Goal: Task Accomplishment & Management: Complete application form

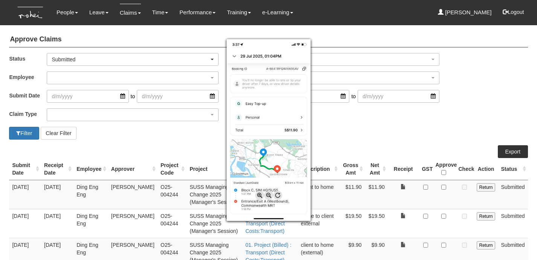
select select "50"
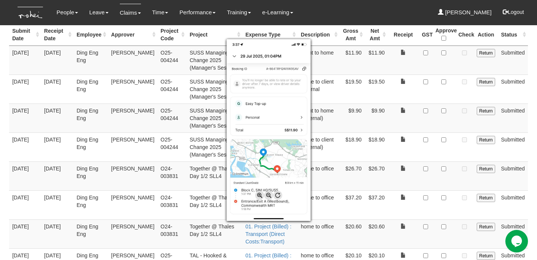
click at [320, 14] on div at bounding box center [268, 130] width 537 height 260
click at [354, 12] on div at bounding box center [268, 130] width 537 height 260
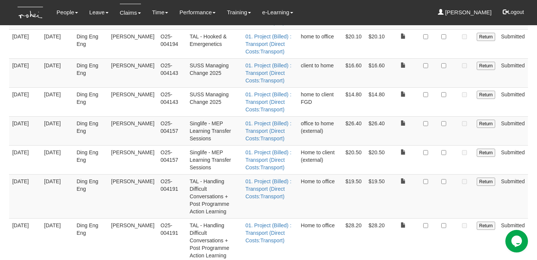
scroll to position [379, 0]
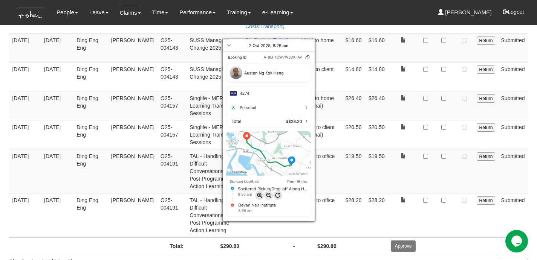
click at [447, 191] on div at bounding box center [268, 130] width 537 height 260
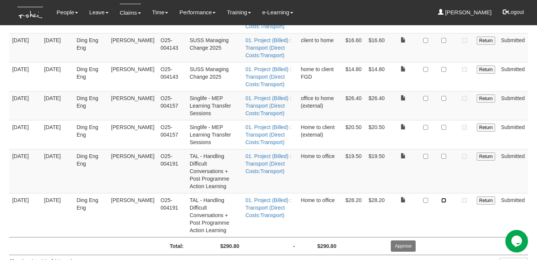
click at [445, 198] on input "checkbox" at bounding box center [443, 200] width 5 height 5
checkbox input "true"
click at [388, 171] on td "$19.50" at bounding box center [376, 171] width 23 height 44
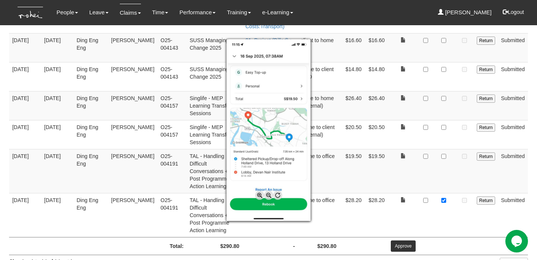
click at [405, 170] on div at bounding box center [268, 130] width 537 height 260
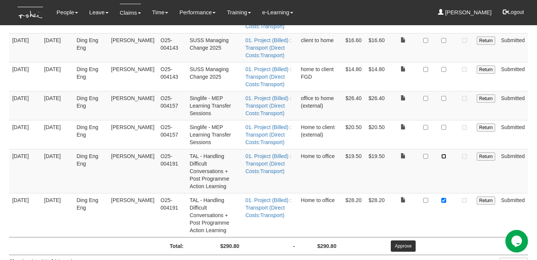
click at [444, 155] on input "checkbox" at bounding box center [443, 156] width 5 height 5
checkbox input "true"
click at [391, 180] on td at bounding box center [403, 171] width 31 height 44
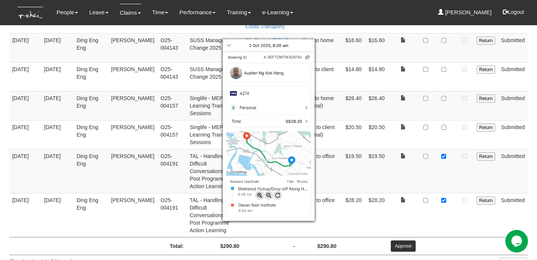
click at [408, 226] on div at bounding box center [268, 130] width 537 height 260
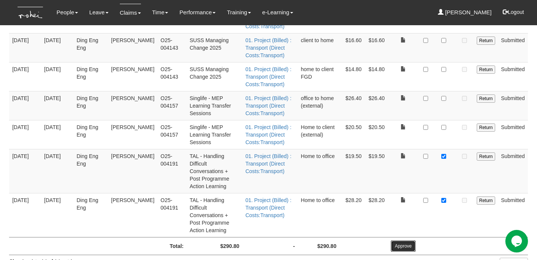
click at [408, 241] on input "Approve" at bounding box center [403, 246] width 25 height 11
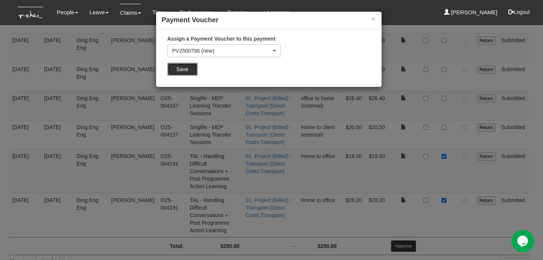
click at [185, 67] on input "Save" at bounding box center [182, 69] width 30 height 13
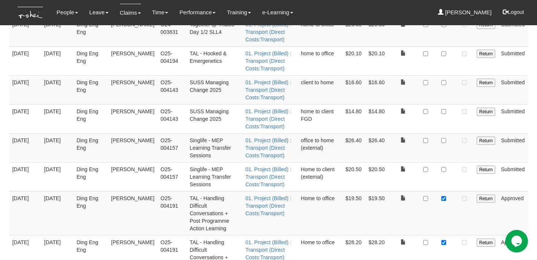
scroll to position [337, 0]
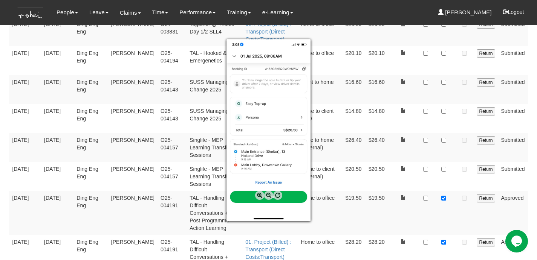
click at [460, 175] on div at bounding box center [268, 130] width 537 height 260
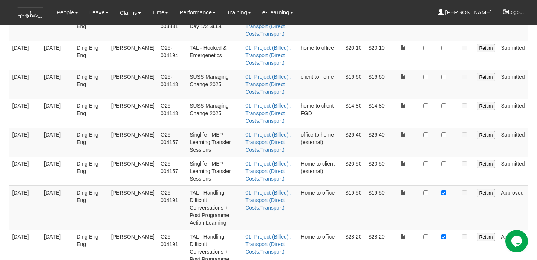
scroll to position [343, 0]
click at [489, 164] on input "Return" at bounding box center [486, 163] width 18 height 8
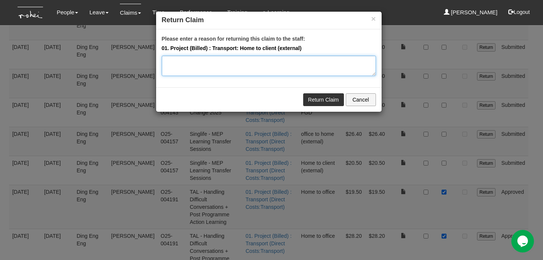
click at [243, 67] on textarea "Please enter a reason for returning this claim to the staff:" at bounding box center [269, 66] width 214 height 20
click at [216, 61] on textarea "Submitted on 10 Oct 2025" at bounding box center [269, 66] width 214 height 20
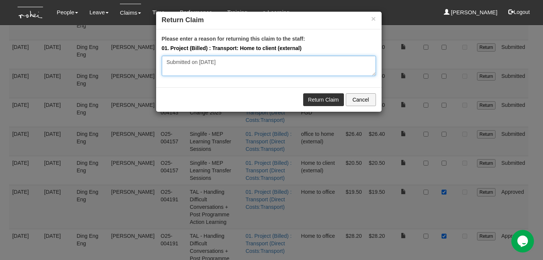
type textarea "I"
click at [170, 61] on textarea "We have to return this claim as it has exceeded the 3 months period" at bounding box center [269, 66] width 214 height 20
click at [323, 65] on textarea "I'm returning this claim as it has exceeded the 3 months period" at bounding box center [269, 66] width 214 height 20
click at [304, 59] on textarea "I'm returning this claim as it has exceeded the 3 months period." at bounding box center [269, 66] width 214 height 20
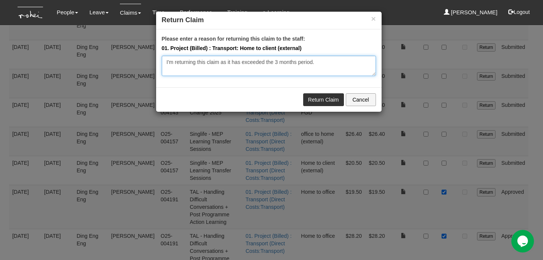
click at [304, 59] on textarea "I'm returning this claim as it has exceeded the 3 months period." at bounding box center [269, 66] width 214 height 20
type textarea "I'm returning this claim as it has exceeded the 3 months period."
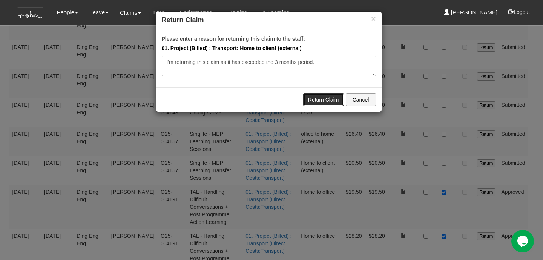
click at [313, 97] on link "Return Claim" at bounding box center [323, 99] width 41 height 13
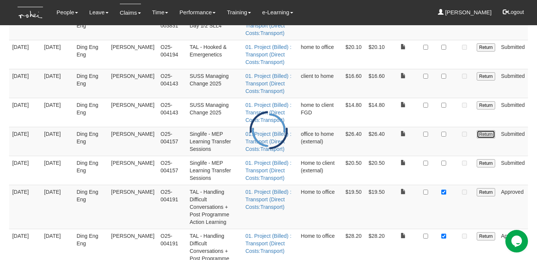
click at [487, 130] on input "Return" at bounding box center [486, 134] width 18 height 8
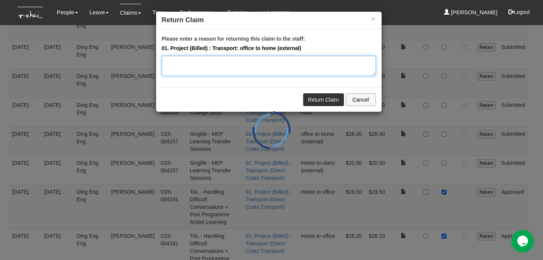
click at [230, 69] on textarea "Please enter a reason for returning this claim to the staff:" at bounding box center [269, 66] width 214 height 20
paste textarea "I'm returning this claim as it has exceeded the 3 months period."
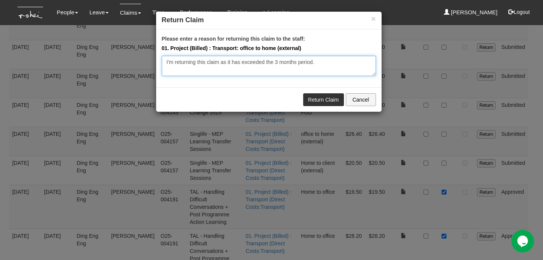
type textarea "I'm returning this claim as it has exceeded the 3 months period."
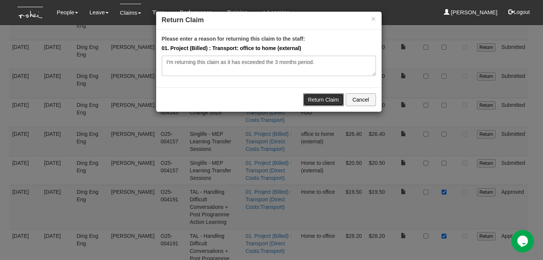
click at [317, 99] on link "Return Claim" at bounding box center [323, 99] width 41 height 13
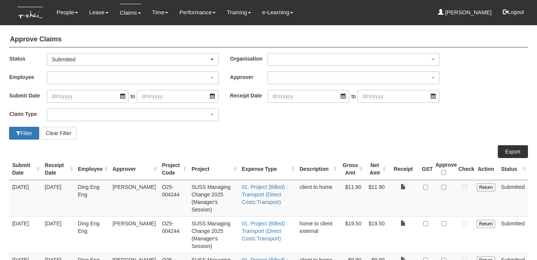
select select "50"
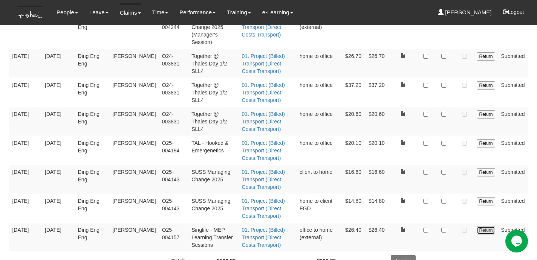
click at [482, 227] on input "Return" at bounding box center [486, 231] width 18 height 8
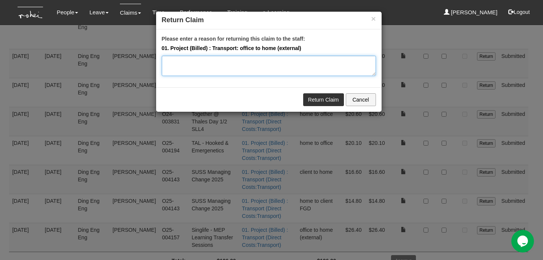
click at [250, 64] on textarea "Please enter a reason for returning this claim to the staff:" at bounding box center [269, 66] width 214 height 20
paste textarea "I'm returning this claim as it has exceeded the 3 months period."
type textarea "I'm returning this claim as it has exceeded the 3 months period."
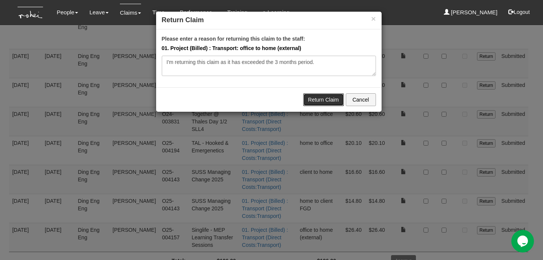
click at [314, 95] on link "Return Claim" at bounding box center [323, 99] width 41 height 13
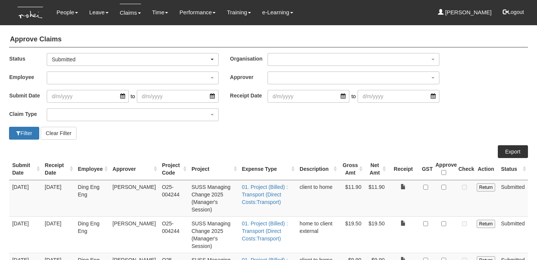
select select "50"
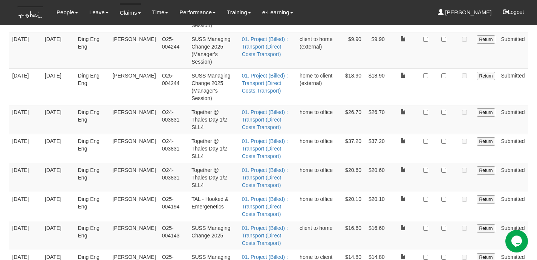
scroll to position [222, 0]
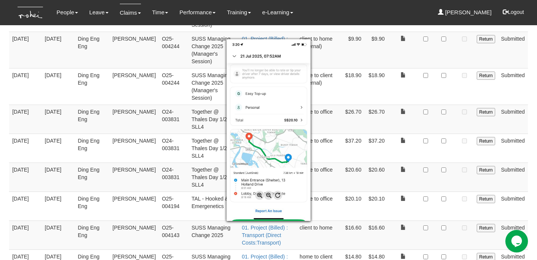
click at [445, 167] on div at bounding box center [268, 130] width 537 height 260
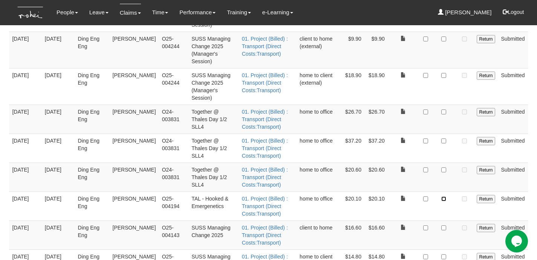
click at [445, 197] on input "checkbox" at bounding box center [443, 199] width 5 height 5
checkbox input "true"
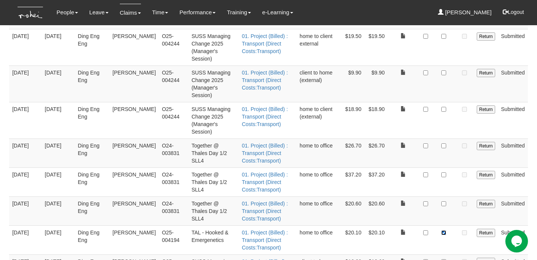
scroll to position [249, 0]
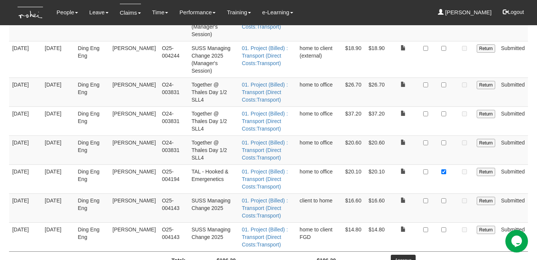
drag, startPoint x: 218, startPoint y: 149, endPoint x: 180, endPoint y: 139, distance: 39.3
click at [188, 165] on td "TAL - Hooked & Emergenetics" at bounding box center [213, 179] width 50 height 29
copy td "TAL - Hooked & Emergenetics"
click at [407, 255] on input "Approve" at bounding box center [403, 260] width 25 height 11
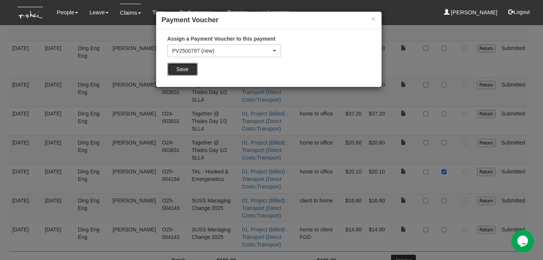
click at [181, 67] on input "Save" at bounding box center [182, 69] width 30 height 13
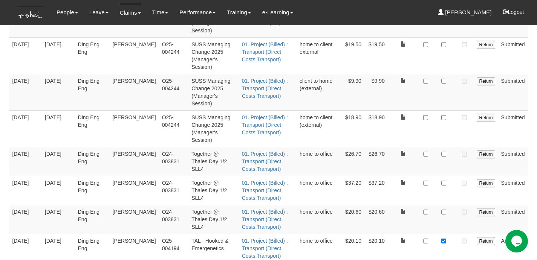
scroll to position [156, 0]
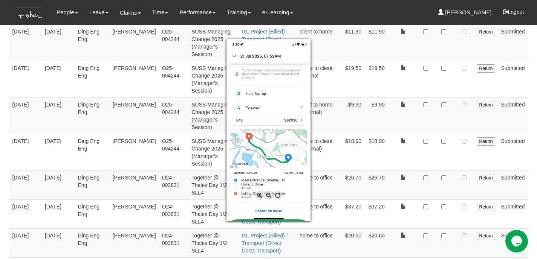
click at [441, 249] on div at bounding box center [268, 130] width 537 height 260
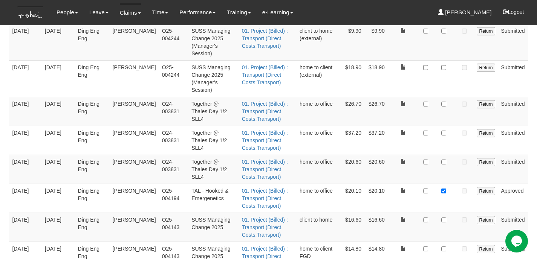
scroll to position [249, 0]
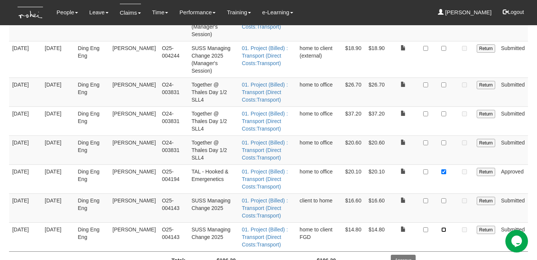
click at [445, 228] on input "checkbox" at bounding box center [443, 230] width 5 height 5
click at [443, 228] on input "checkbox" at bounding box center [443, 230] width 5 height 5
checkbox input "false"
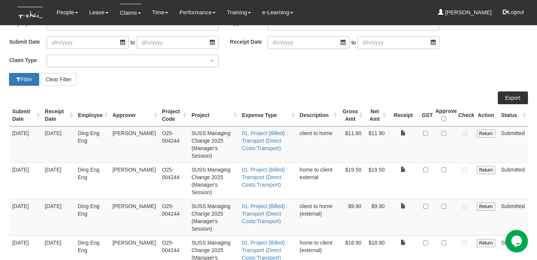
scroll to position [58, 0]
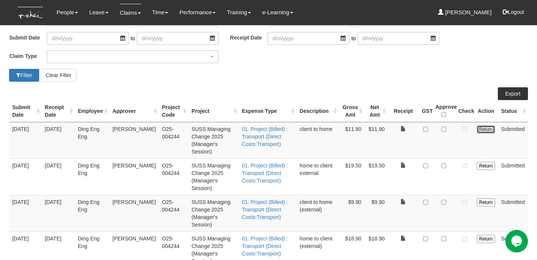
click at [490, 130] on input "Return" at bounding box center [486, 130] width 18 height 8
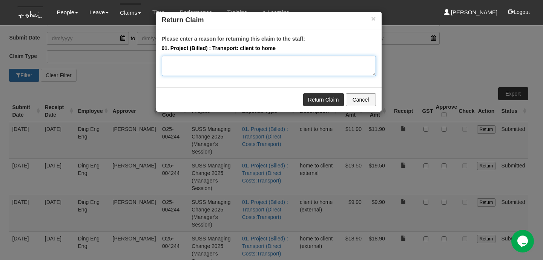
click at [268, 67] on textarea "Please enter a reason for returning this claim to the staff:" at bounding box center [269, 66] width 214 height 20
click at [167, 64] on textarea "Please select the Lead PM as the approver of this claim. Thank you!" at bounding box center [269, 66] width 214 height 20
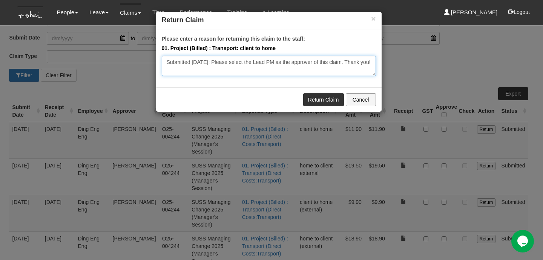
click at [208, 70] on textarea "Submitted [DATE]; Please select the Lead PM as the approver of this claim. Than…" at bounding box center [269, 66] width 214 height 20
type textarea "Submitted [DATE]; Please select the Lead PM as the approver of this claim. Than…"
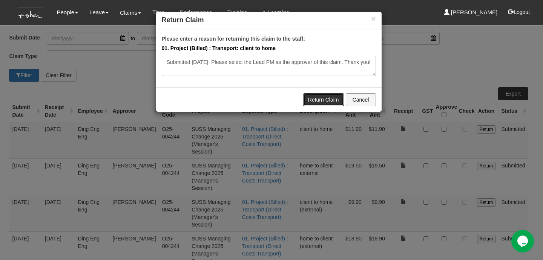
click at [320, 101] on link "Return Claim" at bounding box center [323, 99] width 41 height 13
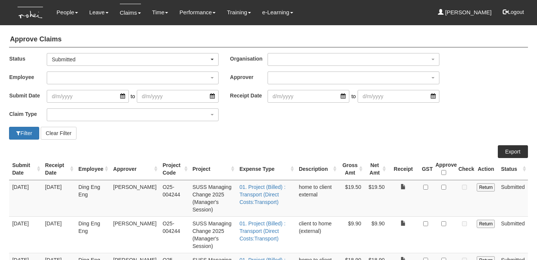
select select "50"
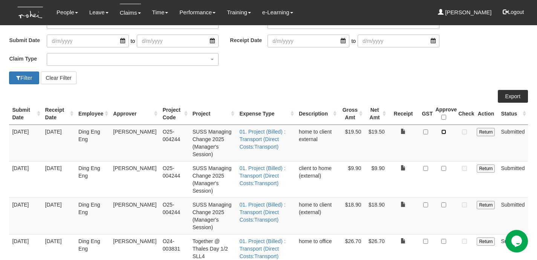
click at [446, 131] on input "checkbox" at bounding box center [443, 132] width 5 height 5
click at [445, 132] on input "checkbox" at bounding box center [443, 132] width 5 height 5
checkbox input "false"
click at [487, 130] on input "Return" at bounding box center [486, 132] width 18 height 8
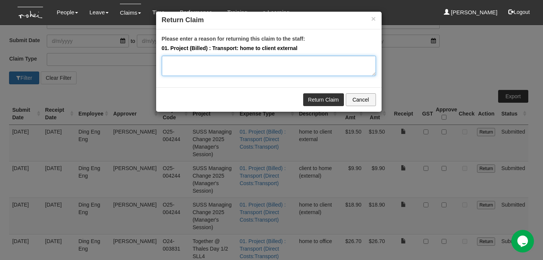
click at [258, 65] on textarea "Please enter a reason for returning this claim to the staff:" at bounding box center [269, 66] width 214 height 20
paste textarea "Submitted 10 Oct 2025; Please select the Lead PM as the approver of this claim.…"
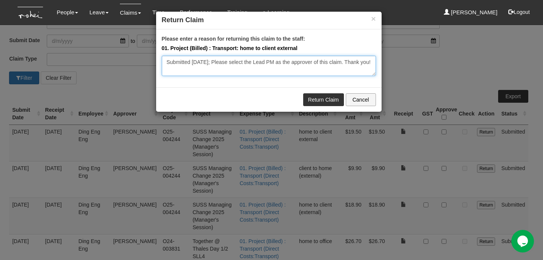
type textarea "Submitted 10 Oct 2025; Please select the Lead PM as the approver of this claim.…"
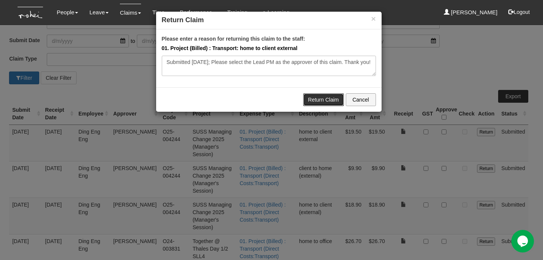
click at [325, 96] on link "Return Claim" at bounding box center [323, 99] width 41 height 13
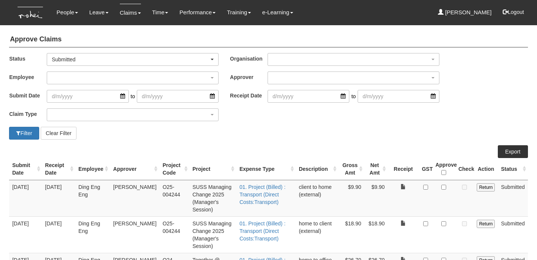
select select "50"
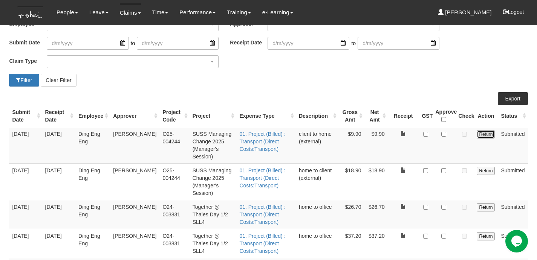
click at [488, 134] on input "Return" at bounding box center [486, 134] width 18 height 8
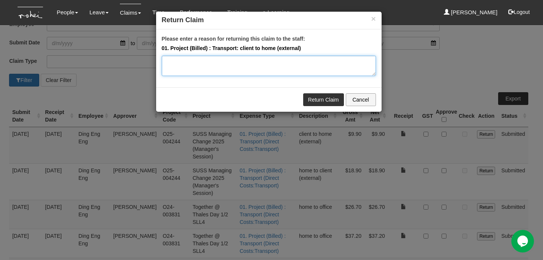
click at [270, 64] on textarea "Please enter a reason for returning this claim to the staff:" at bounding box center [269, 66] width 214 height 20
paste textarea "Submitted [DATE]; Please select the Lead PM as the approver of this claim. Than…"
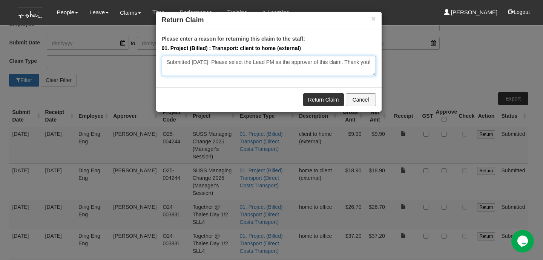
type textarea "Submitted [DATE]; Please select the Lead PM as the approver of this claim. Than…"
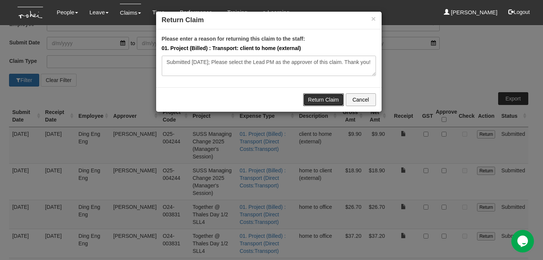
click at [321, 99] on link "Return Claim" at bounding box center [323, 99] width 41 height 13
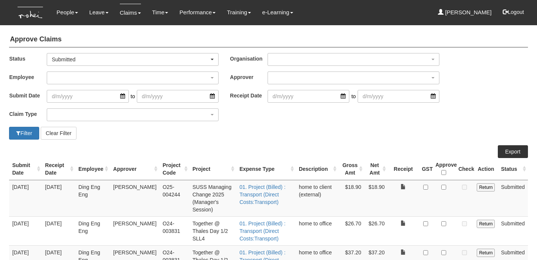
select select "50"
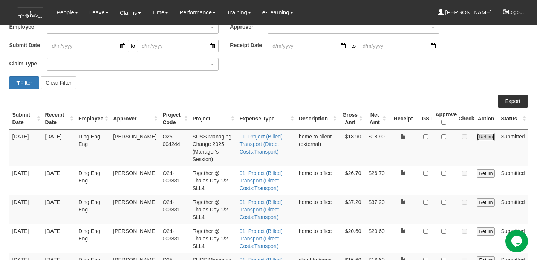
click at [490, 139] on input "Return" at bounding box center [486, 137] width 18 height 8
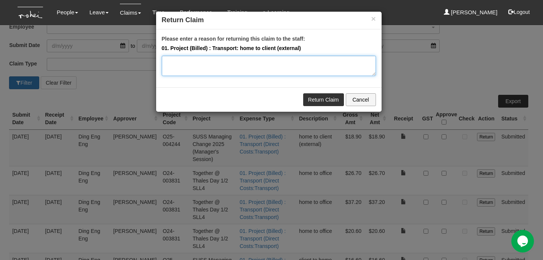
click at [242, 66] on textarea "Please enter a reason for returning this claim to the staff:" at bounding box center [269, 66] width 214 height 20
paste textarea "Submitted [DATE]; Please select the Lead PM as the approver of this claim. Than…"
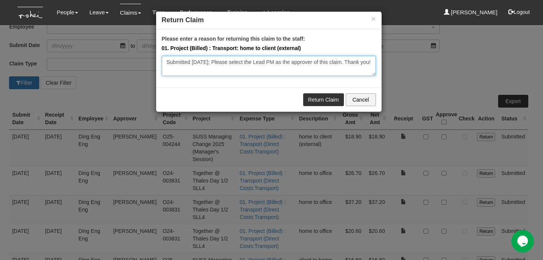
type textarea "Submitted [DATE]; Please select the Lead PM as the approver of this claim. Than…"
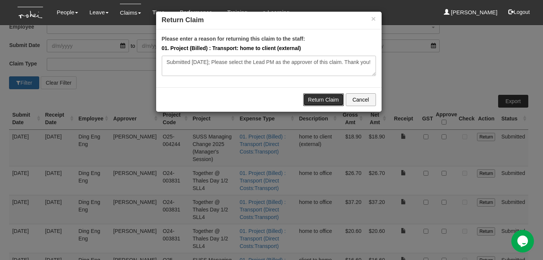
click at [325, 100] on link "Return Claim" at bounding box center [323, 99] width 41 height 13
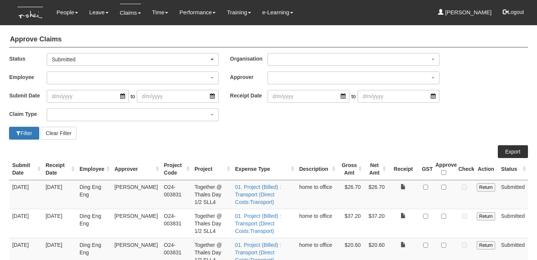
select select "50"
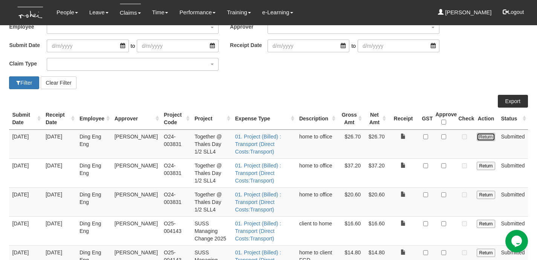
click at [486, 137] on input "Return" at bounding box center [486, 137] width 18 height 8
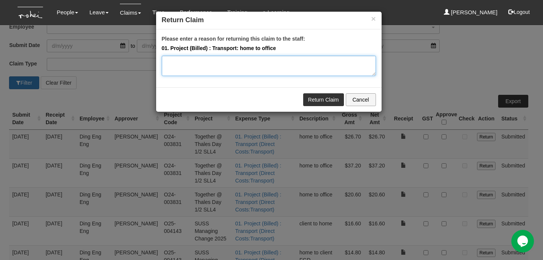
click at [286, 64] on textarea "Please enter a reason for returning this claim to the staff:" at bounding box center [269, 66] width 214 height 20
paste textarea "Submitted [DATE]; Please select the Lead PM as the approver of this claim. Than…"
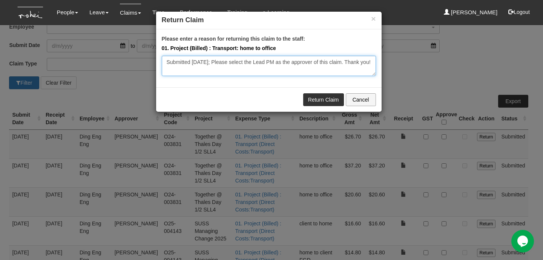
type textarea "Submitted [DATE]; Please select the Lead PM as the approver of this claim. Than…"
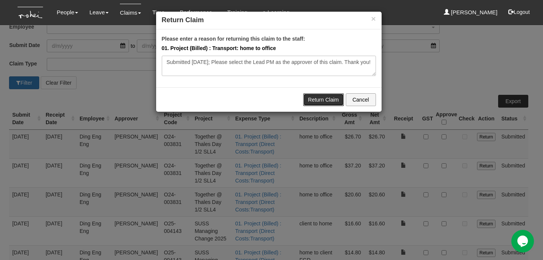
click at [314, 97] on link "Return Claim" at bounding box center [323, 99] width 41 height 13
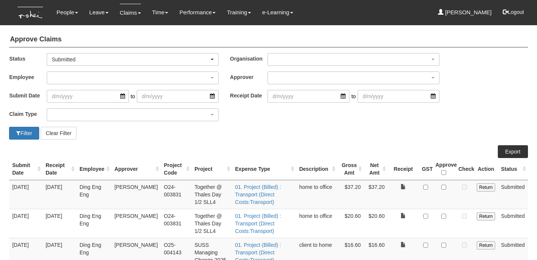
select select "50"
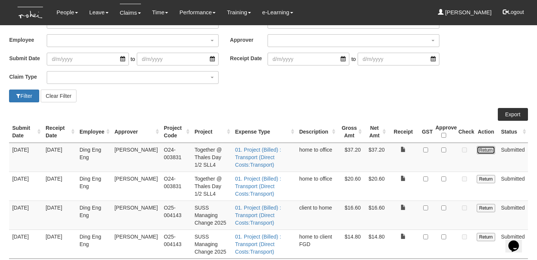
click at [489, 150] on input "Return" at bounding box center [486, 150] width 18 height 8
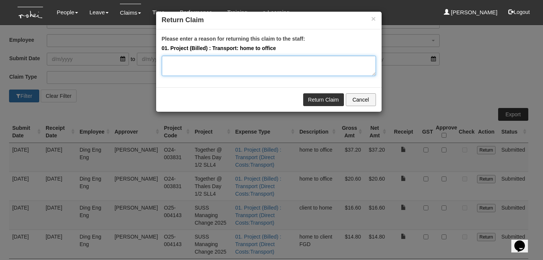
click at [272, 63] on textarea "Please enter a reason for returning this claim to the staff:" at bounding box center [269, 66] width 214 height 20
paste textarea "Submitted [DATE]; Please select the Lead PM as the approver of this claim. Than…"
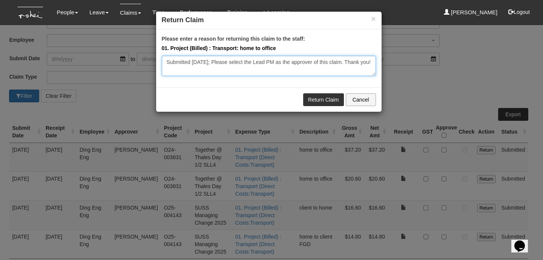
type textarea "Submitted [DATE]; Please select the Lead PM as the approver of this claim. Than…"
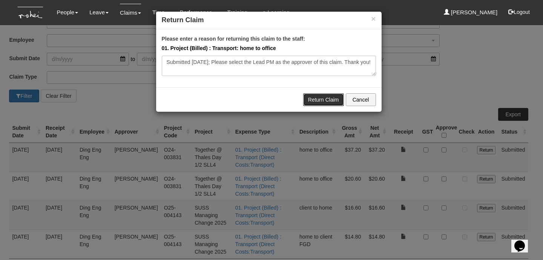
click at [305, 95] on link "Return Claim" at bounding box center [323, 99] width 41 height 13
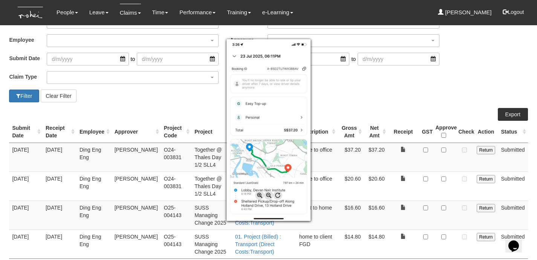
click at [430, 88] on div at bounding box center [268, 130] width 537 height 260
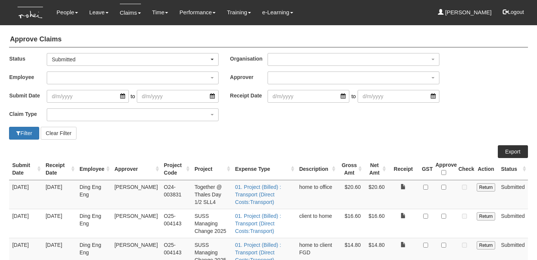
select select "50"
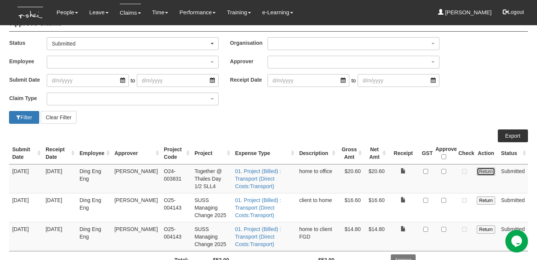
click at [486, 170] on input "Return" at bounding box center [486, 172] width 18 height 8
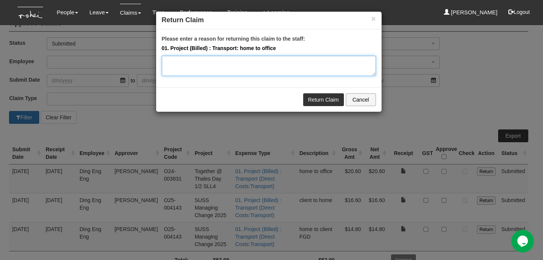
click at [314, 70] on textarea "Please enter a reason for returning this claim to the staff:" at bounding box center [269, 66] width 214 height 20
paste textarea "Submitted [DATE]; Please select the Lead PM as the approver of this claim. Than…"
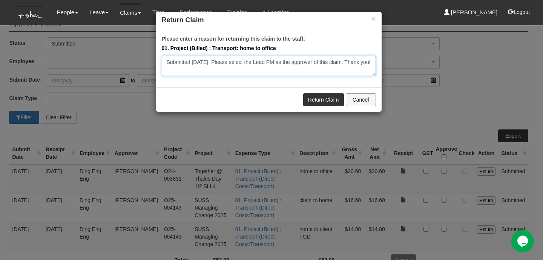
type textarea "Submitted [DATE]; Please select the Lead PM as the approver of this claim. Than…"
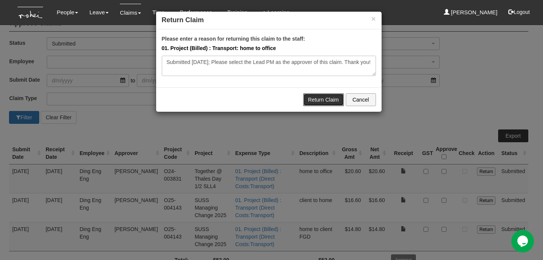
click at [325, 95] on link "Return Claim" at bounding box center [323, 99] width 41 height 13
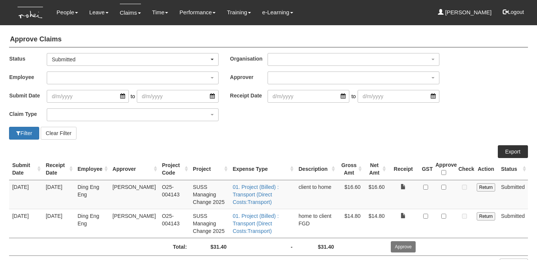
select select "50"
click at [487, 186] on input "Return" at bounding box center [486, 188] width 18 height 8
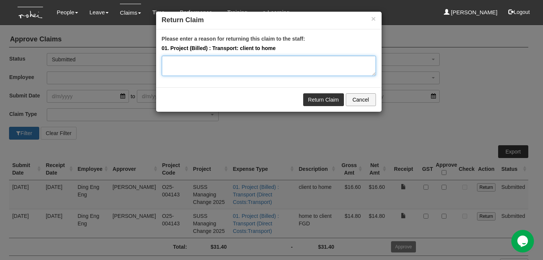
click at [290, 64] on textarea "Please enter a reason for returning this claim to the staff:" at bounding box center [269, 66] width 214 height 20
paste textarea "Submitted 10 Oct 2025; Please select the Lead PM as the approver of this claim.…"
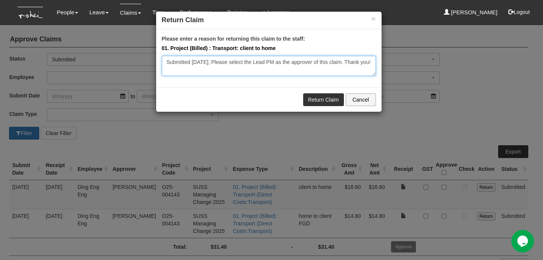
type textarea "Submitted 10 Oct 2025; Please select the Lead PM as the approver of this claim.…"
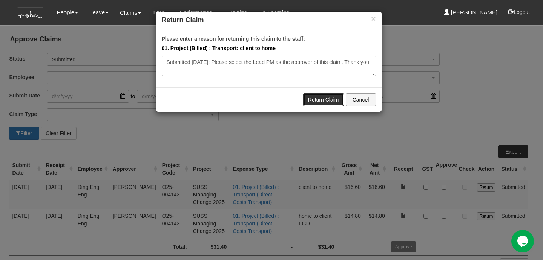
click at [309, 97] on link "Return Claim" at bounding box center [323, 99] width 41 height 13
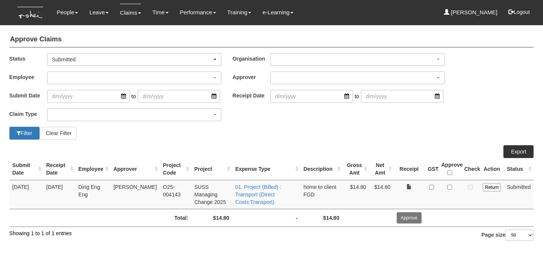
select select "50"
click at [451, 187] on input "checkbox" at bounding box center [449, 187] width 5 height 5
checkbox input "false"
click at [485, 187] on input "Return" at bounding box center [492, 188] width 18 height 8
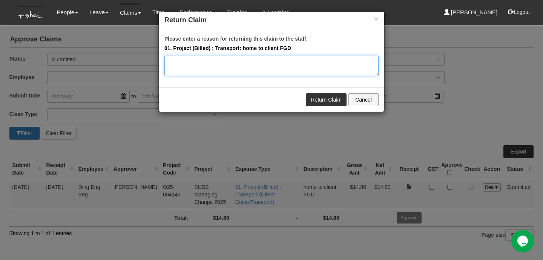
click at [244, 72] on textarea "Please enter a reason for returning this claim to the staff:" at bounding box center [271, 66] width 214 height 20
paste textarea "Submitted 10 Oct 2025; Please select the Lead PM as the approver of this claim.…"
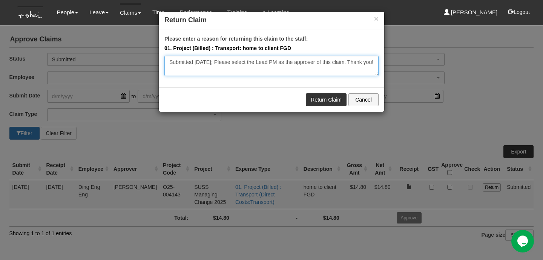
type textarea "Submitted 10 Oct 2025; Please select the Lead PM as the approver of this claim.…"
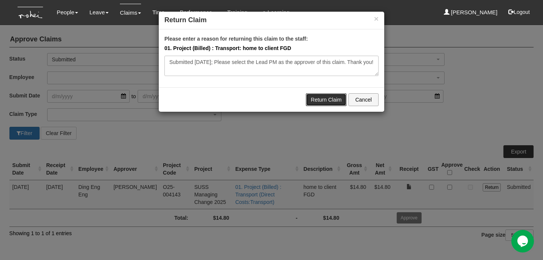
click at [320, 100] on link "Return Claim" at bounding box center [326, 99] width 41 height 13
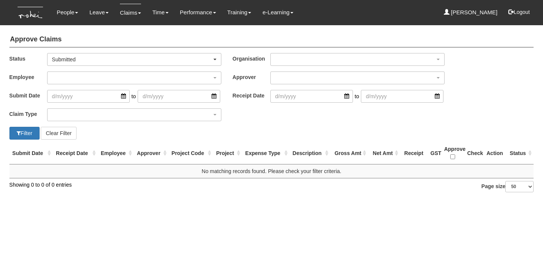
select select "50"
click at [29, 13] on img at bounding box center [31, 12] width 34 height 25
